Goal: Transaction & Acquisition: Obtain resource

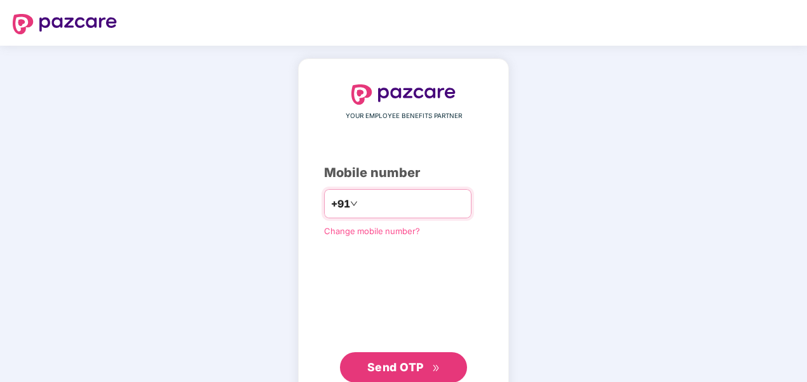
click at [370, 206] on input "number" at bounding box center [412, 204] width 104 height 20
click at [360, 201] on input "**********" at bounding box center [412, 204] width 104 height 20
type input "**********"
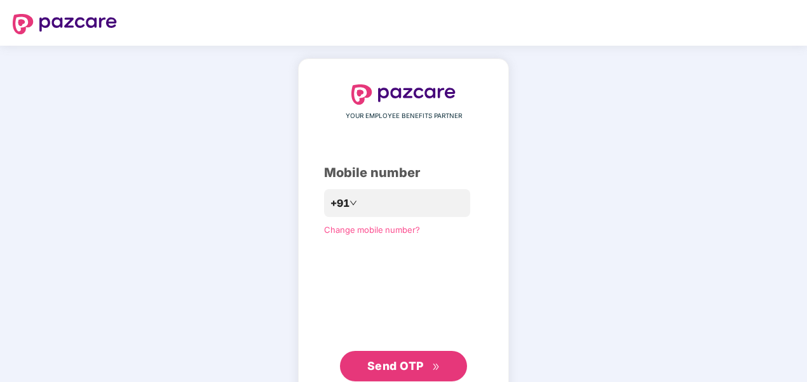
click at [388, 367] on span "Send OTP" at bounding box center [395, 366] width 57 height 13
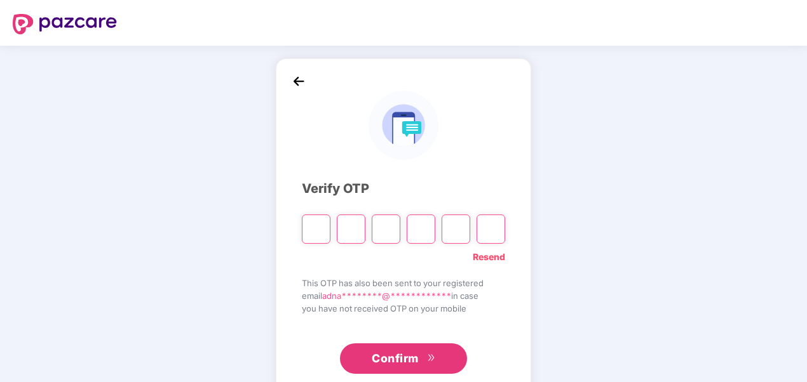
scroll to position [32, 0]
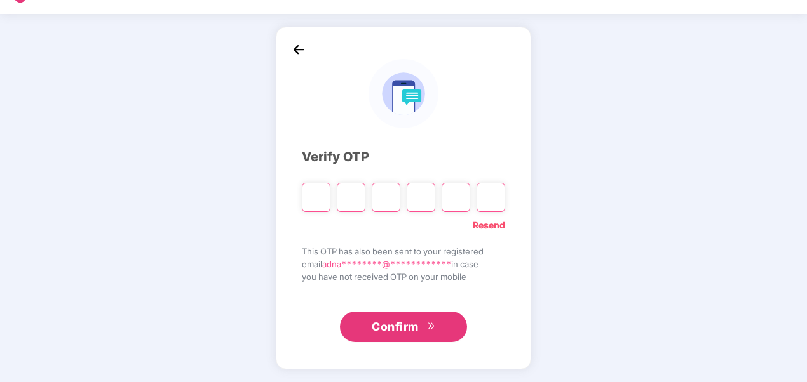
click at [586, 206] on div "**********" at bounding box center [403, 198] width 807 height 369
click at [311, 200] on input "Please enter verification code. Digit 1" at bounding box center [316, 197] width 29 height 29
paste input "*"
type input "*"
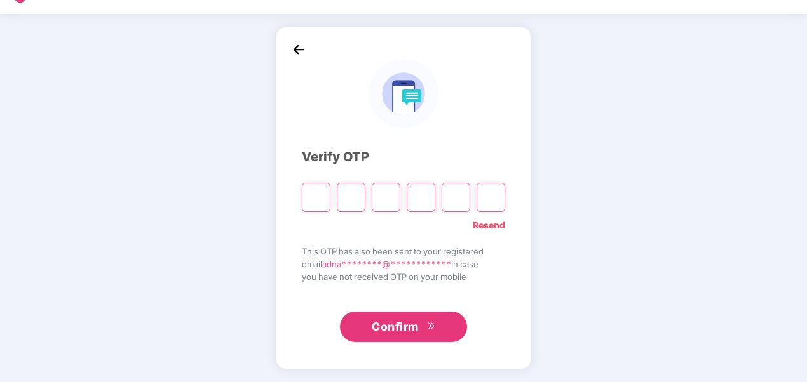
type input "*"
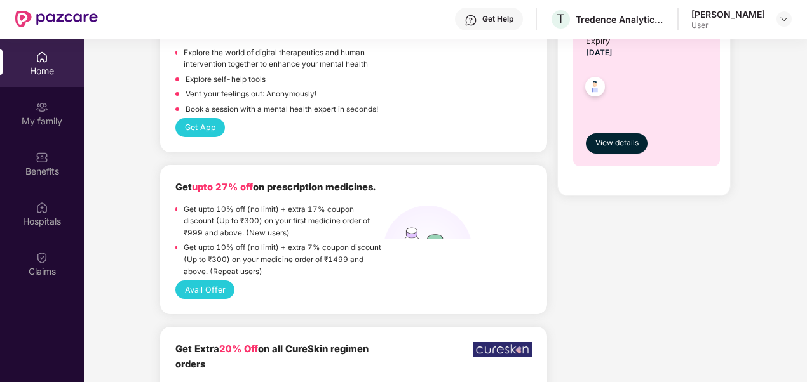
scroll to position [1141, 0]
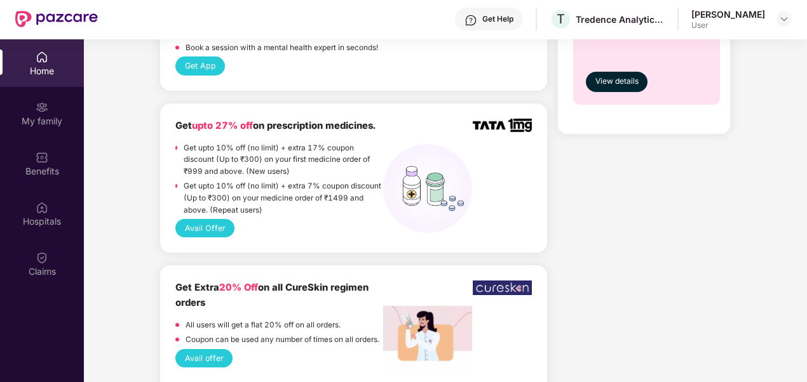
click at [193, 226] on button "Avail Offer" at bounding box center [204, 228] width 59 height 18
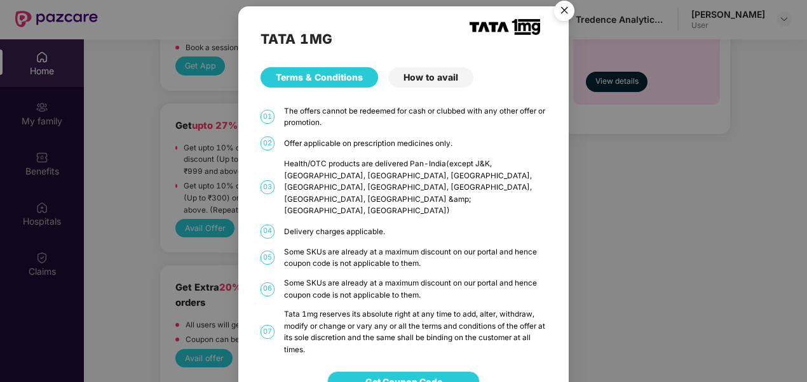
click at [400, 375] on span "Get Coupon Code" at bounding box center [403, 382] width 77 height 14
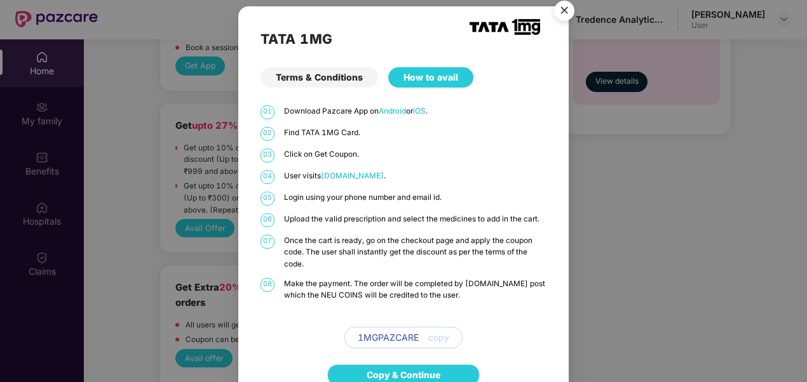
click at [416, 369] on link "Copy & Continue" at bounding box center [404, 376] width 74 height 14
click at [571, 17] on img "Close" at bounding box center [564, 13] width 36 height 36
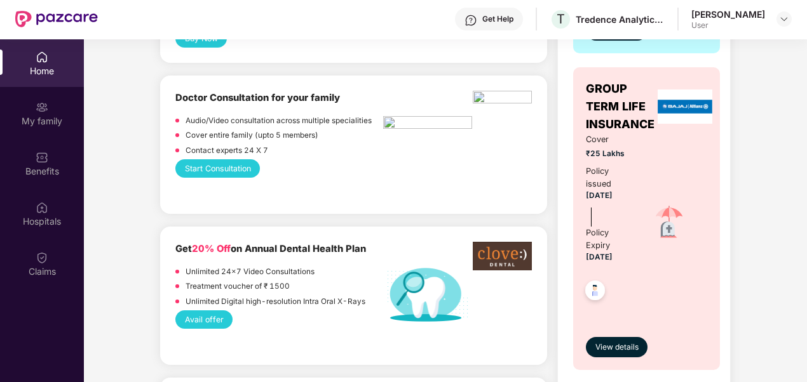
scroll to position [0, 0]
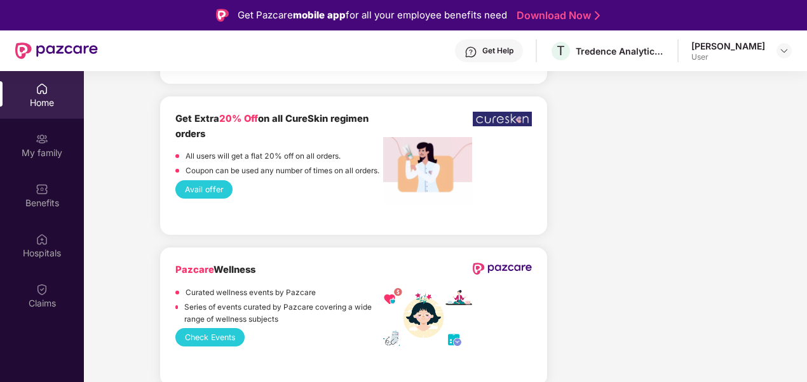
scroll to position [1341, 0]
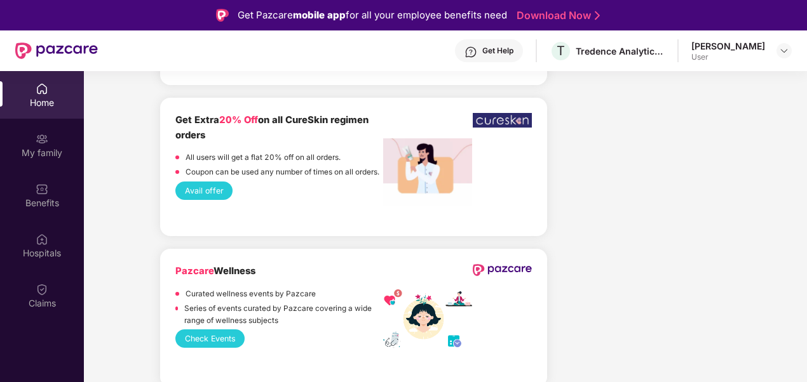
click at [349, 114] on b "Get Extra 20% Off on all CureSkin regimen orders" at bounding box center [271, 127] width 193 height 26
drag, startPoint x: 292, startPoint y: 123, endPoint x: 375, endPoint y: 122, distance: 83.2
click at [375, 122] on div "Get Extra 20% Off on all CureSkin regimen orders" at bounding box center [279, 128] width 208 height 30
drag, startPoint x: 375, startPoint y: 122, endPoint x: 344, endPoint y: 123, distance: 30.5
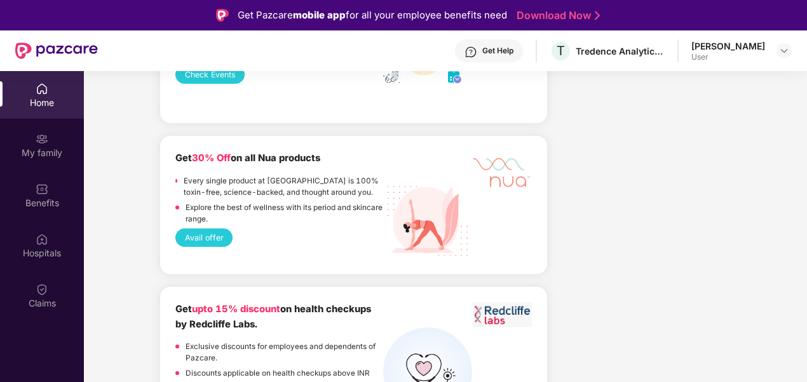
scroll to position [1606, 0]
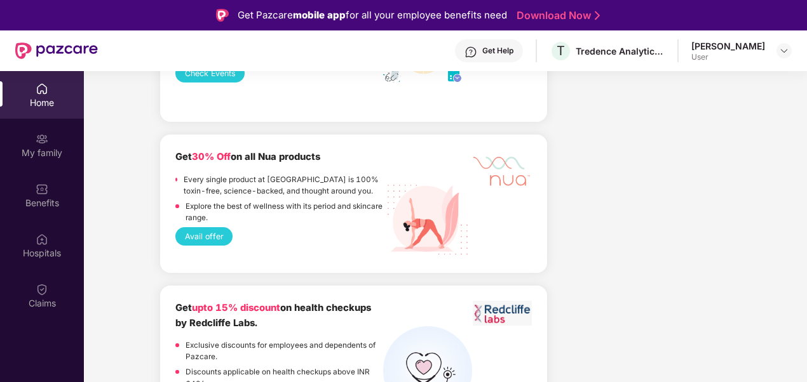
drag, startPoint x: 265, startPoint y: 160, endPoint x: 336, endPoint y: 156, distance: 71.3
click at [336, 156] on div "Get 30% Off on all Nua products" at bounding box center [279, 157] width 208 height 15
drag, startPoint x: 336, startPoint y: 156, endPoint x: 313, endPoint y: 158, distance: 23.5
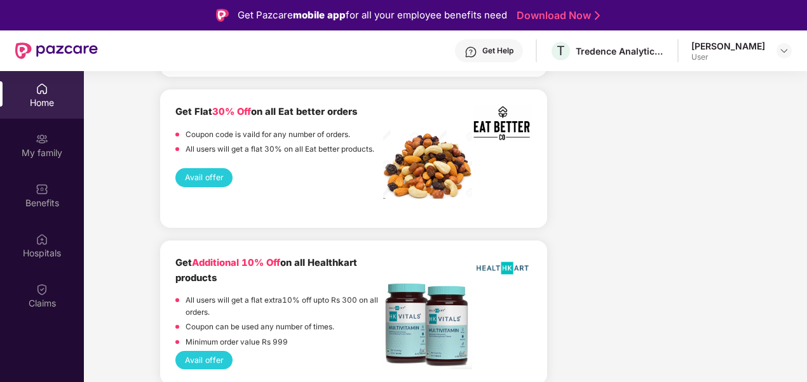
scroll to position [2329, 0]
drag, startPoint x: 282, startPoint y: 105, endPoint x: 329, endPoint y: 114, distance: 47.9
click at [329, 114] on div "Get Flat 30% Off on all Eat better orders" at bounding box center [279, 112] width 208 height 15
drag, startPoint x: 329, startPoint y: 114, endPoint x: 309, endPoint y: 113, distance: 20.3
drag, startPoint x: 315, startPoint y: 267, endPoint x: 315, endPoint y: 274, distance: 7.6
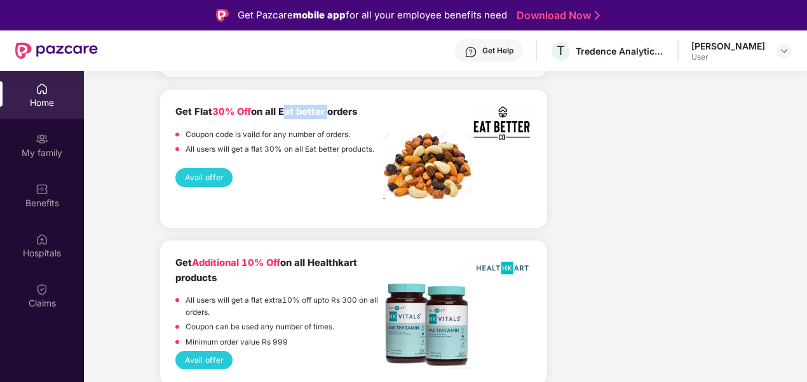
click at [315, 274] on div "Get Additional 10% Off on all Healthkart products" at bounding box center [279, 271] width 208 height 30
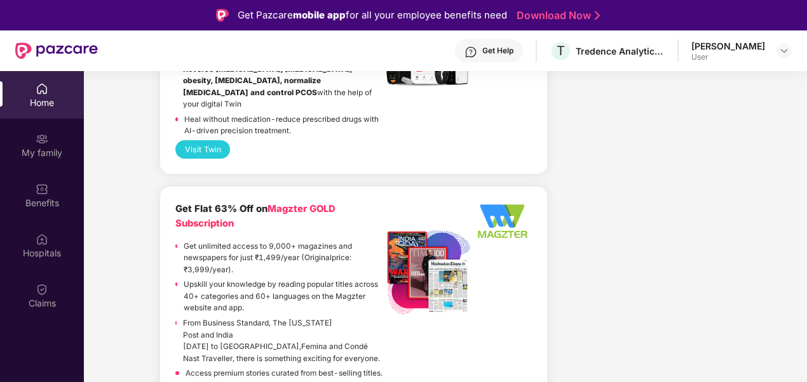
scroll to position [2790, 0]
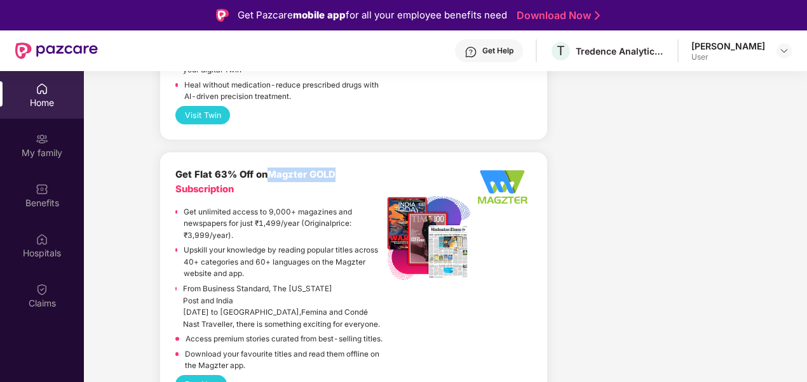
drag, startPoint x: 270, startPoint y: 165, endPoint x: 341, endPoint y: 159, distance: 70.8
click at [341, 168] on div "Get Flat 63% Off on Magzter GOLD Subscription" at bounding box center [279, 183] width 208 height 30
drag, startPoint x: 341, startPoint y: 159, endPoint x: 328, endPoint y: 160, distance: 12.1
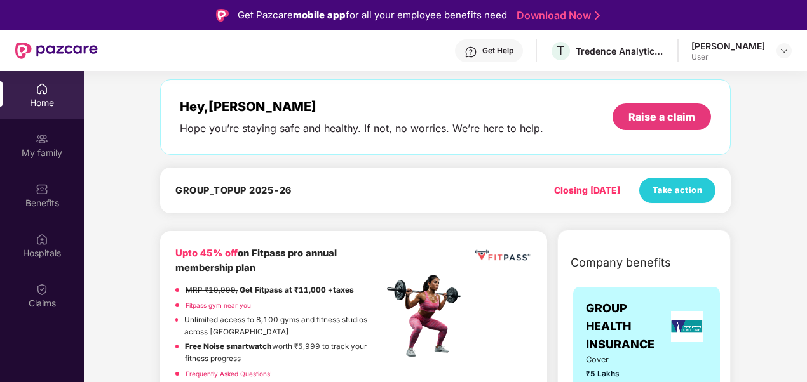
scroll to position [51, 0]
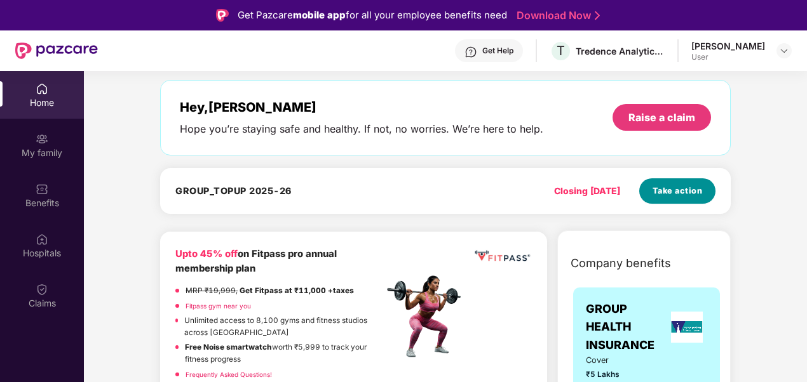
click at [667, 194] on span "Take action" at bounding box center [678, 191] width 50 height 13
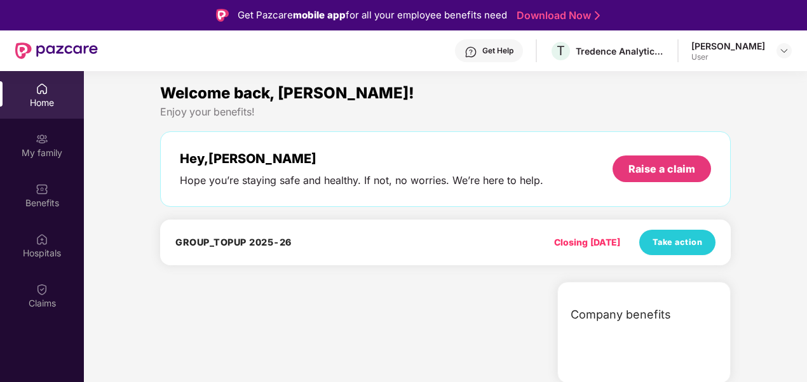
scroll to position [0, 0]
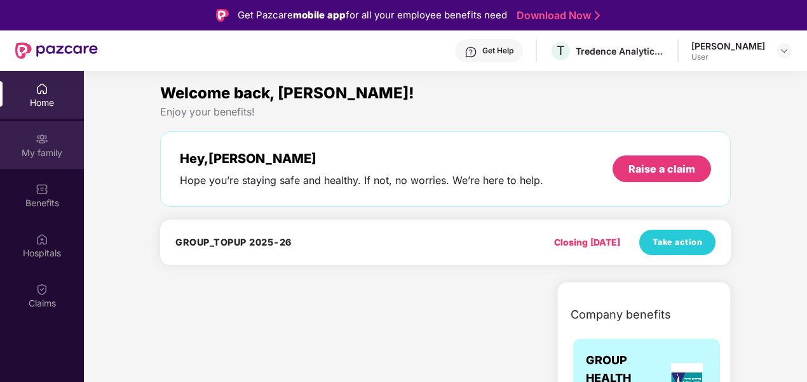
click at [62, 145] on div "My family" at bounding box center [42, 145] width 84 height 48
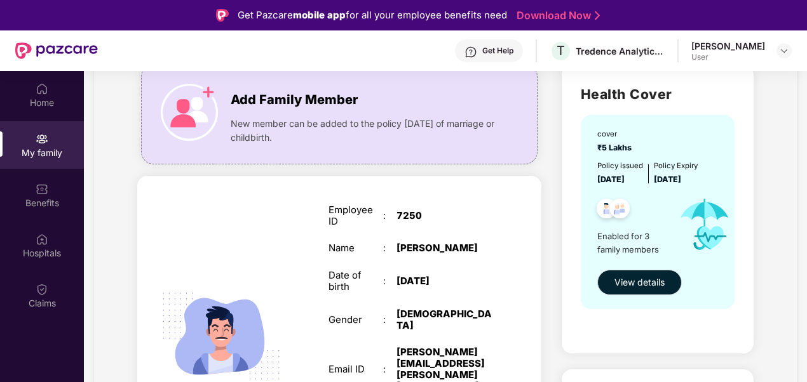
scroll to position [100, 0]
